Goal: Find specific page/section: Find specific page/section

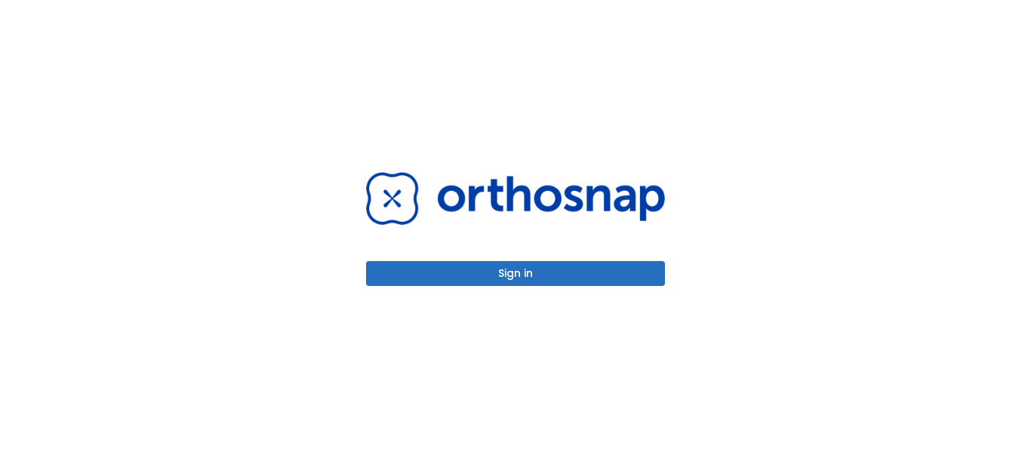
click at [613, 263] on button "Sign in" at bounding box center [515, 273] width 299 height 25
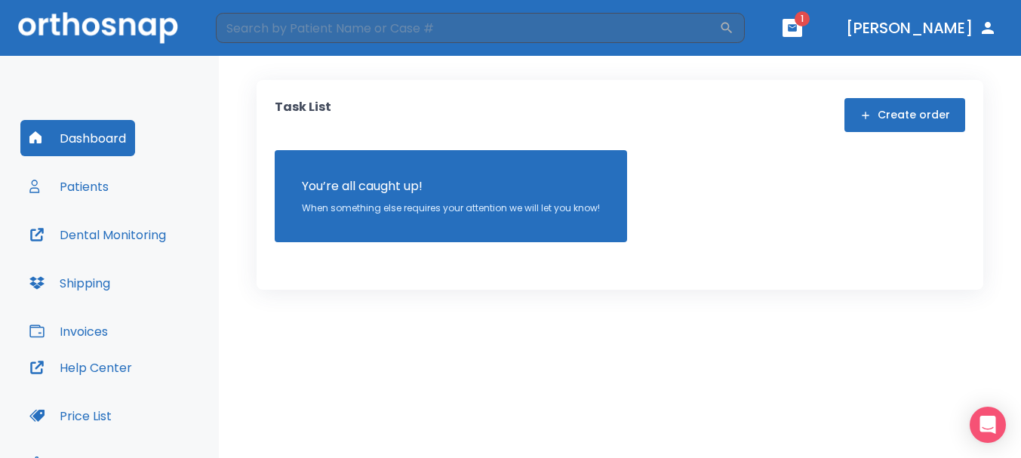
click at [843, 37] on header "​ 1 [PERSON_NAME]" at bounding box center [510, 28] width 1021 height 56
click at [802, 35] on button "button" at bounding box center [792, 28] width 20 height 18
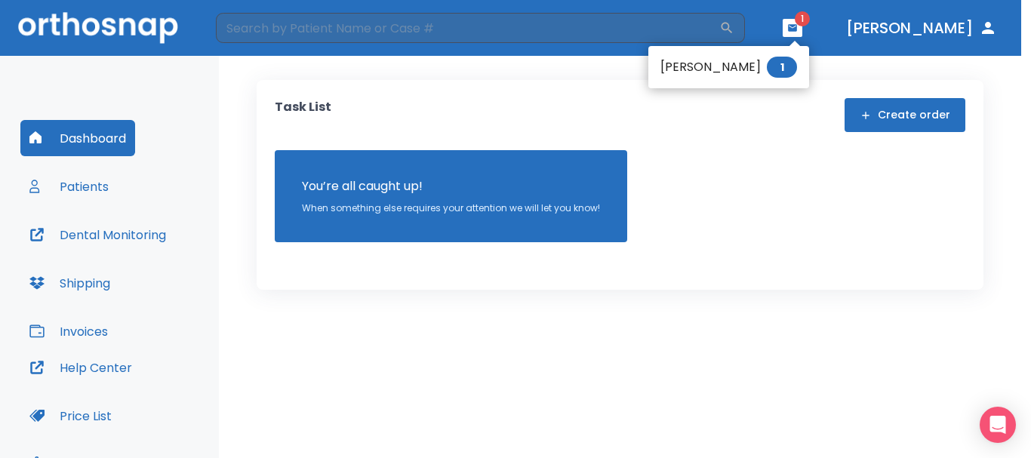
click at [761, 64] on li "[PERSON_NAME] 1" at bounding box center [728, 67] width 161 height 30
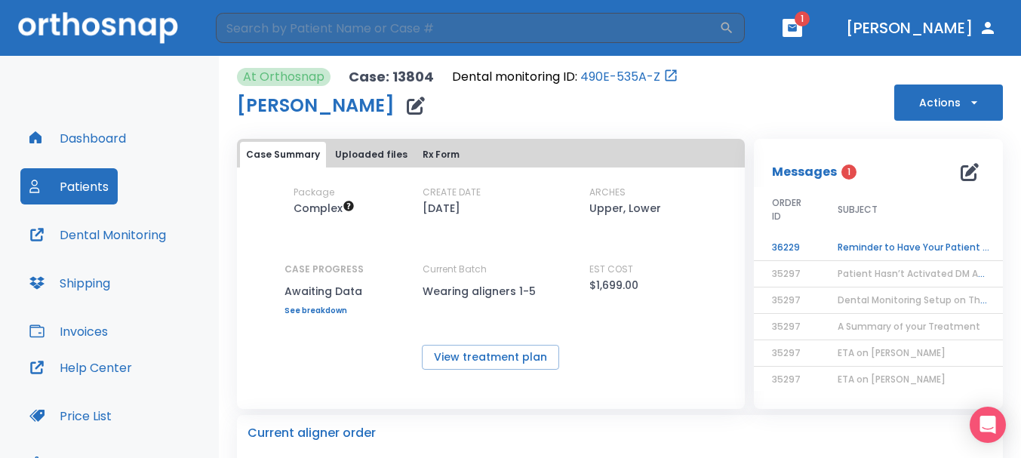
click at [859, 244] on td "Reminder to Have Your Patient Activate the Dental Monitoring App" at bounding box center [913, 248] width 189 height 26
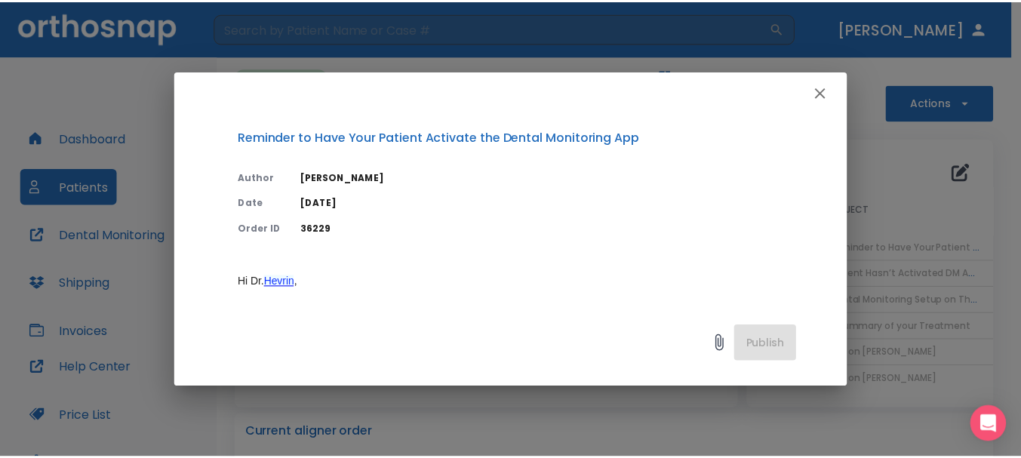
scroll to position [75, 0]
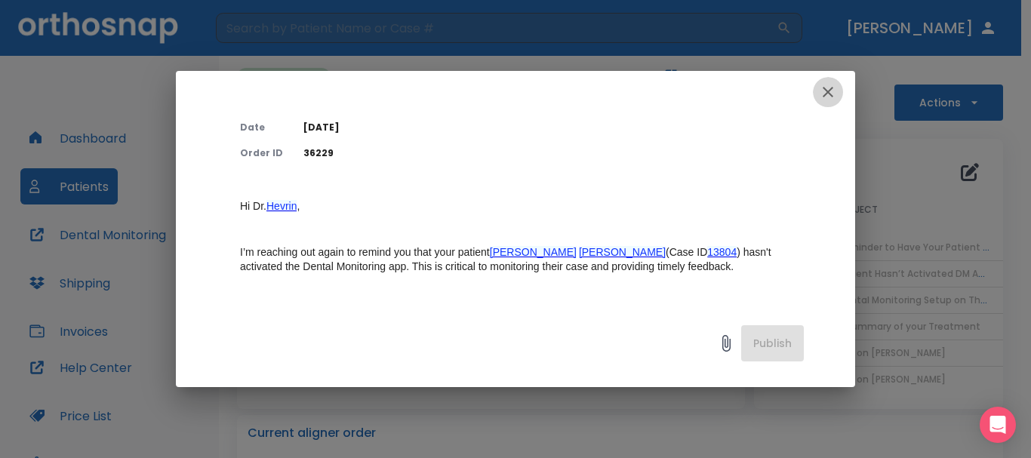
click at [825, 95] on icon "button" at bounding box center [827, 92] width 11 height 11
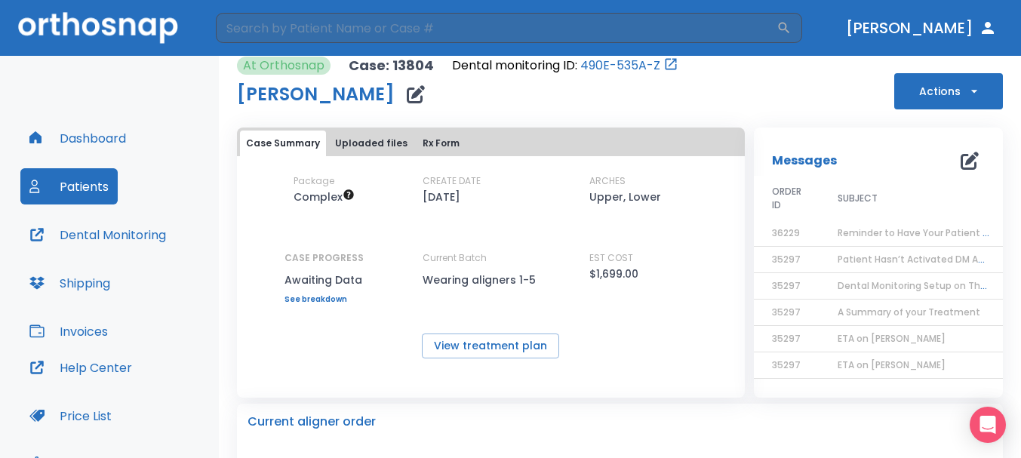
scroll to position [0, 0]
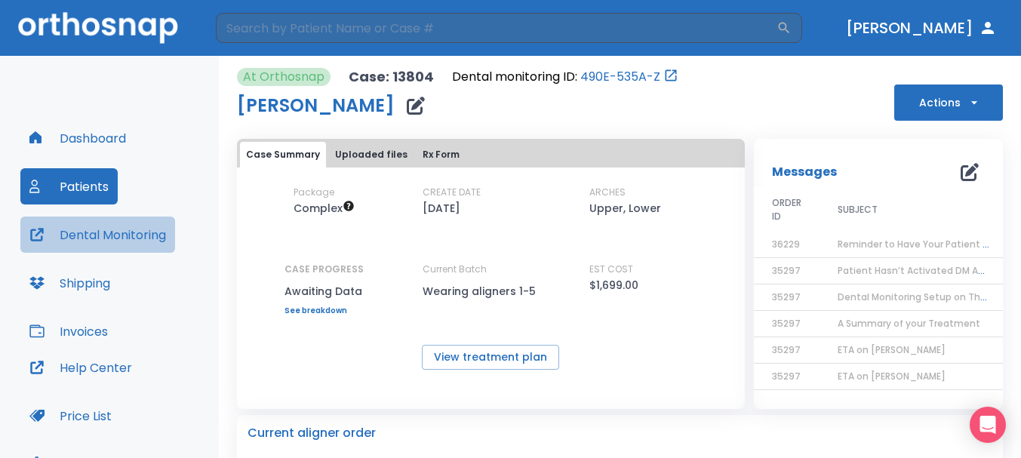
click at [103, 237] on button "Dental Monitoring" at bounding box center [97, 235] width 155 height 36
